Goal: Find specific page/section: Find specific page/section

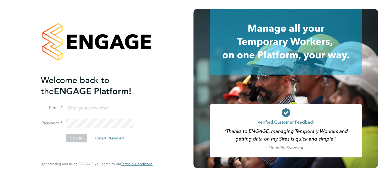
type input "[EMAIL_ADDRESS][DOMAIN_NAME]"
click at [71, 135] on button "Sign In" at bounding box center [76, 138] width 21 height 9
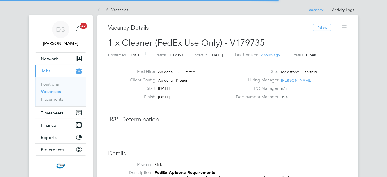
scroll to position [16, 38]
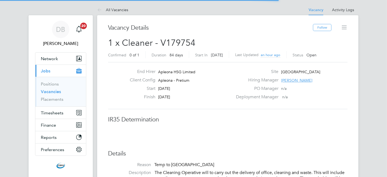
scroll to position [16, 38]
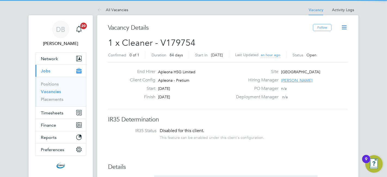
click at [127, 35] on div "Vacancy Details" at bounding box center [210, 30] width 205 height 13
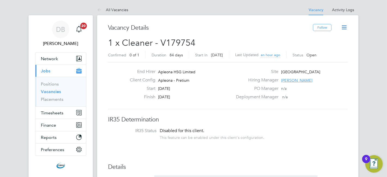
click at [127, 35] on div "Vacancy Details" at bounding box center [210, 30] width 205 height 13
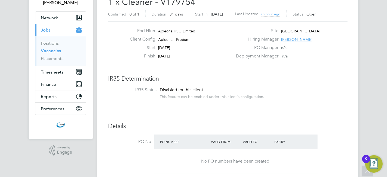
scroll to position [0, 0]
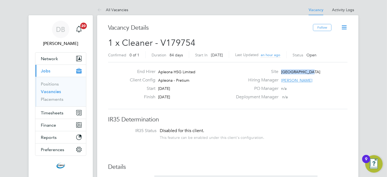
drag, startPoint x: 309, startPoint y: 72, endPoint x: 282, endPoint y: 70, distance: 27.0
click at [282, 70] on div "Site [GEOGRAPHIC_DATA]" at bounding box center [290, 73] width 117 height 8
copy span "[GEOGRAPHIC_DATA]"
